Goal: Information Seeking & Learning: Learn about a topic

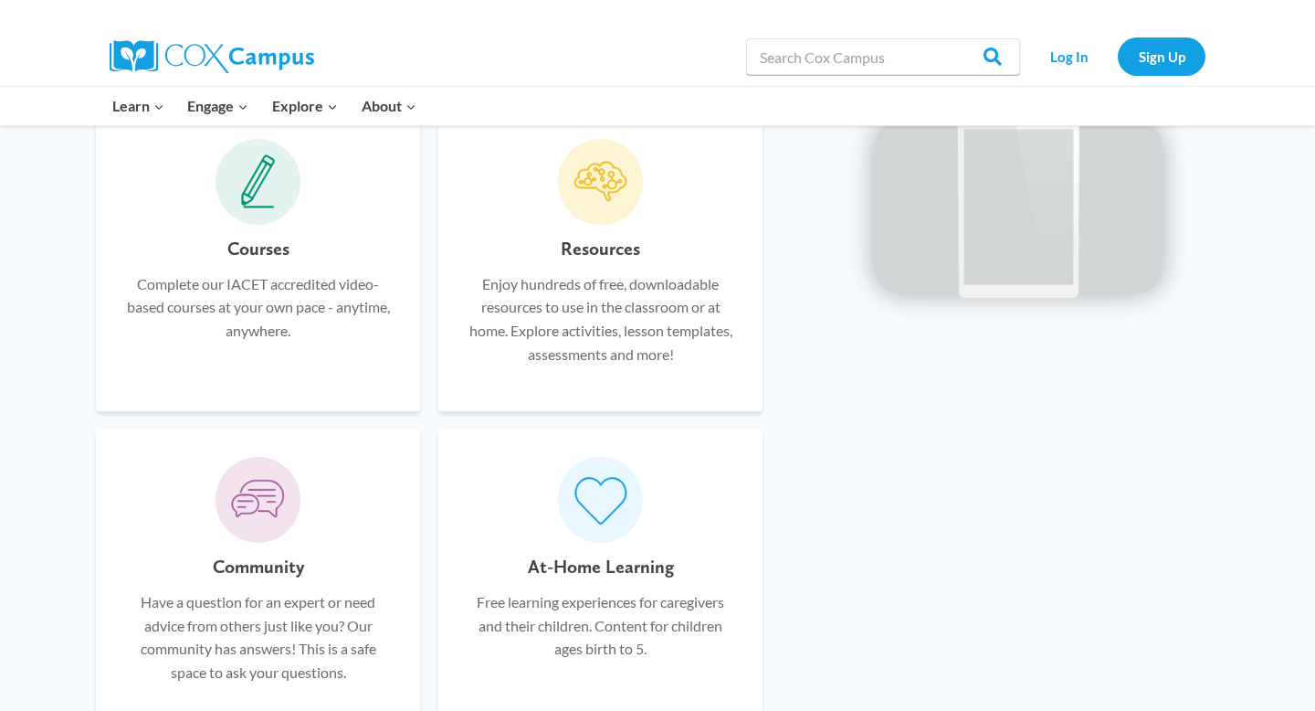
scroll to position [1108, 0]
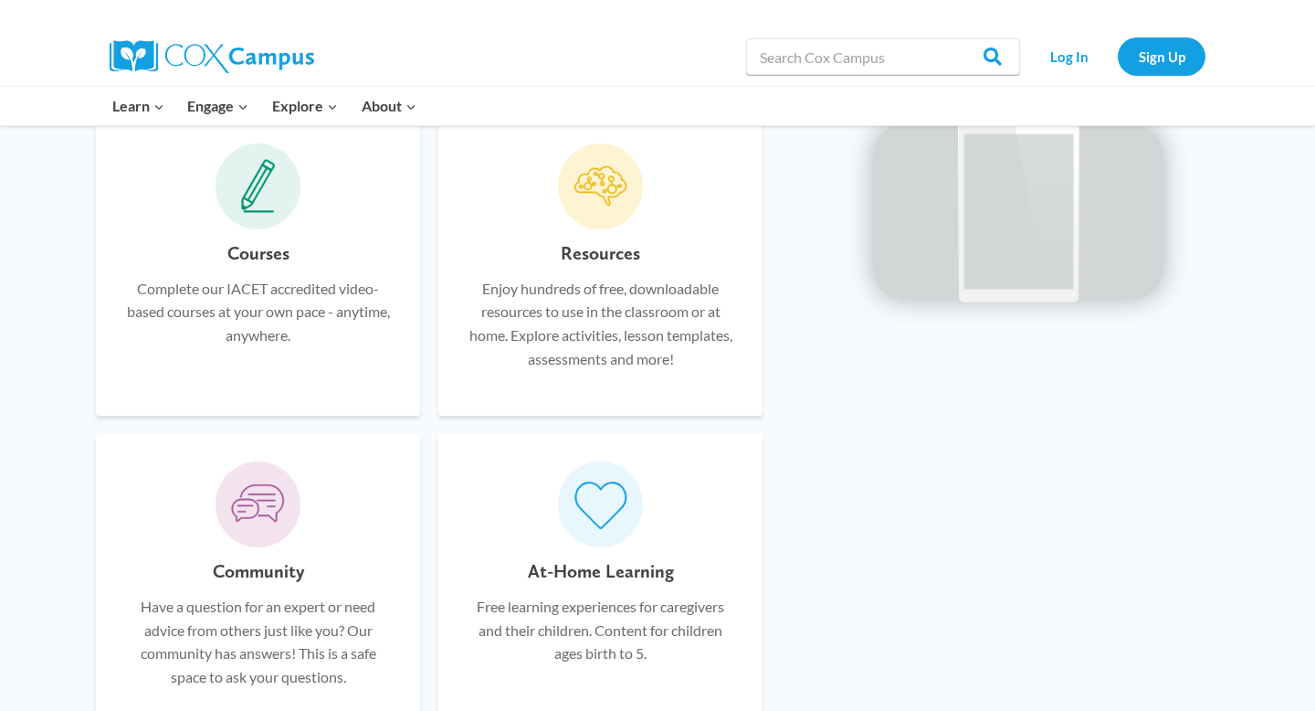
click at [324, 311] on p "Complete our IACET accredited video-based courses at your own pace - anytime, a…" at bounding box center [257, 312] width 269 height 70
click at [266, 206] on icon at bounding box center [258, 186] width 35 height 55
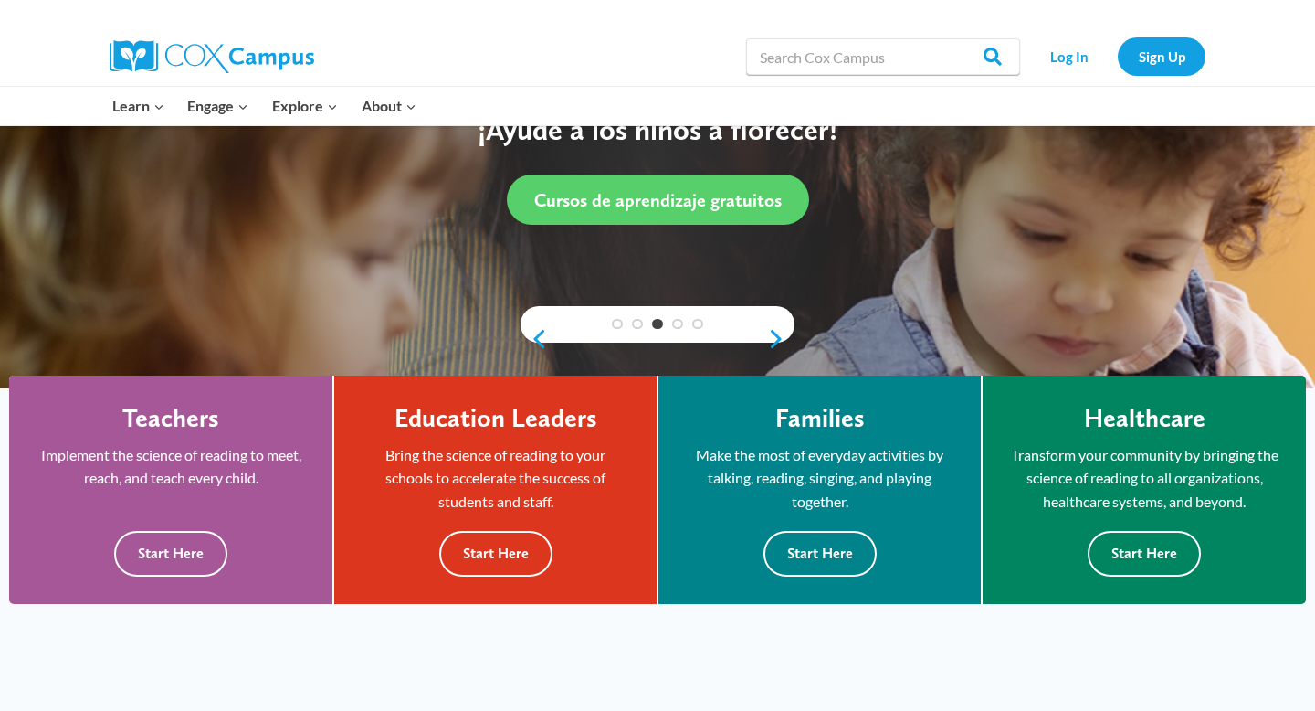
scroll to position [272, 0]
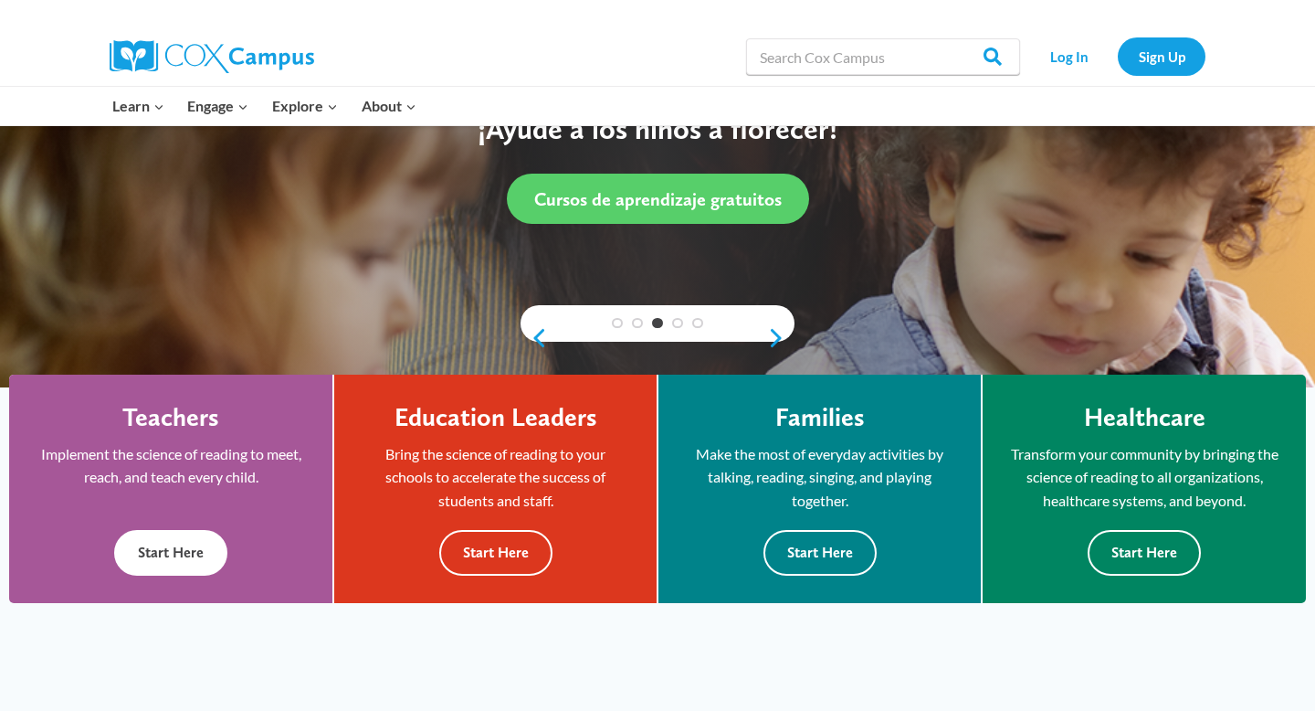
click at [165, 554] on button "Start Here" at bounding box center [170, 552] width 113 height 45
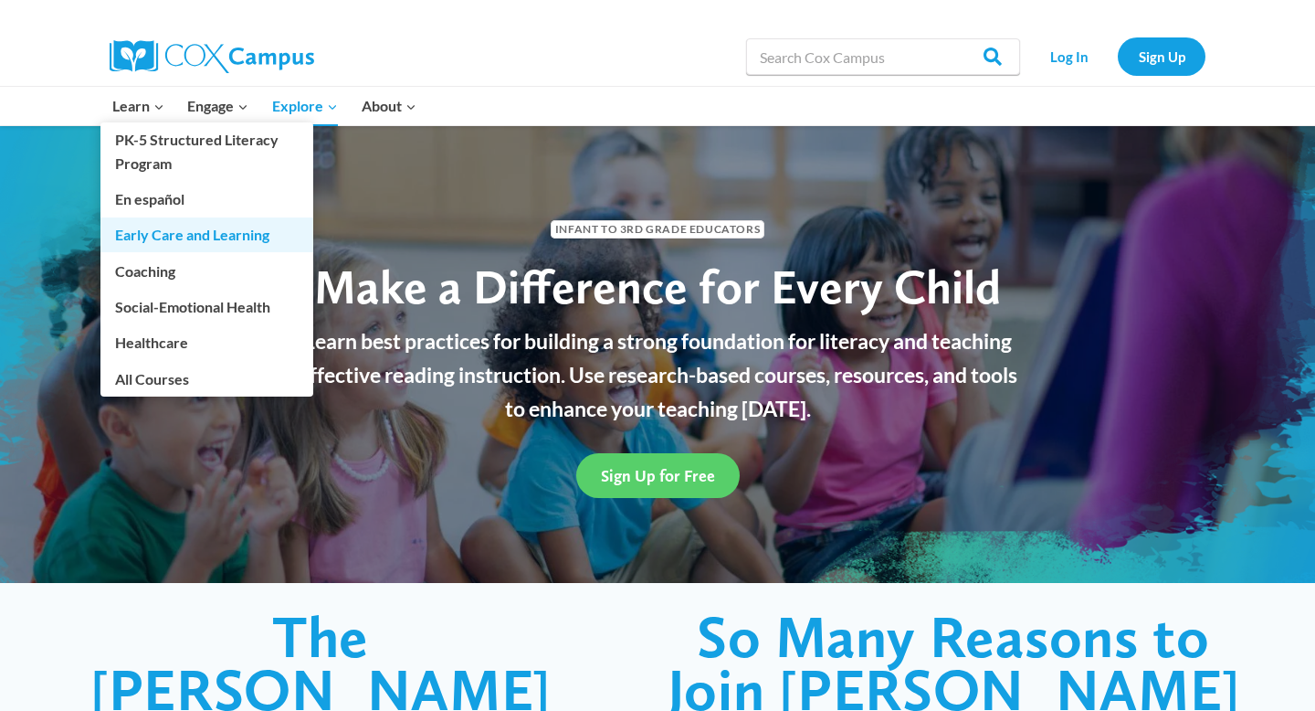
click at [138, 235] on link "Early Care and Learning" at bounding box center [206, 234] width 213 height 35
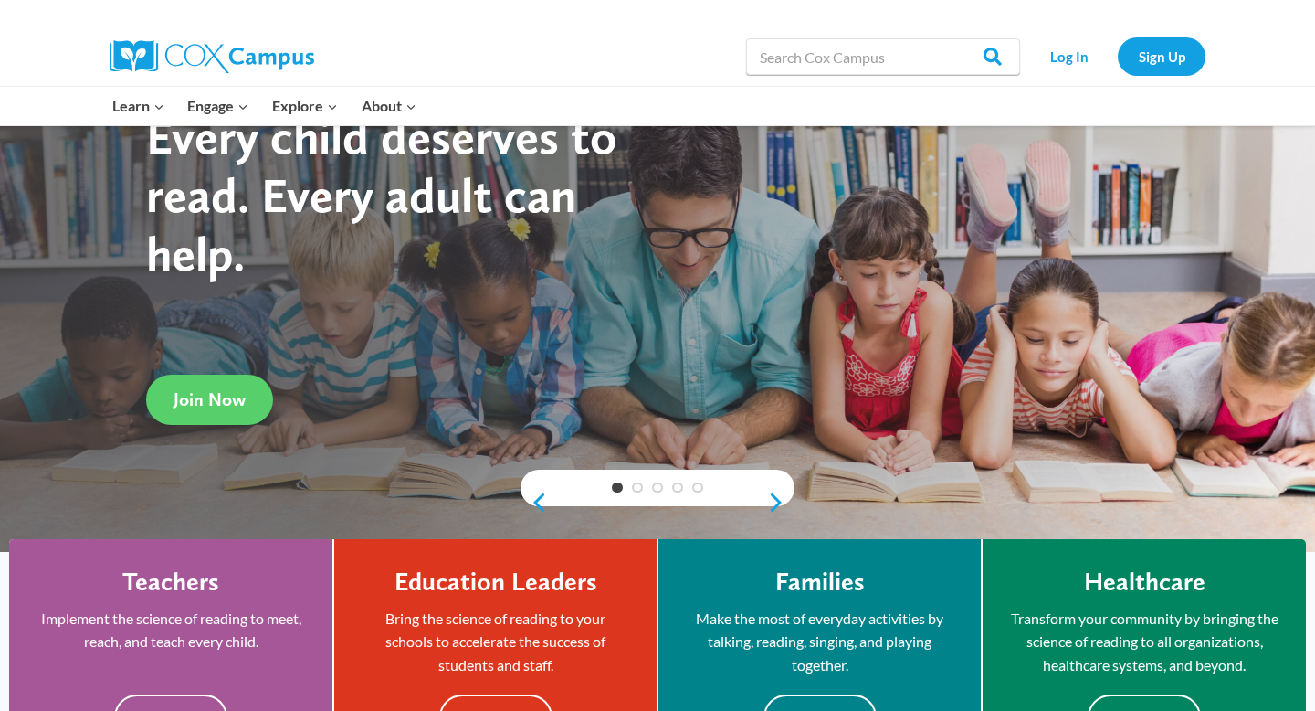
scroll to position [114, 0]
